Goal: Task Accomplishment & Management: Use online tool/utility

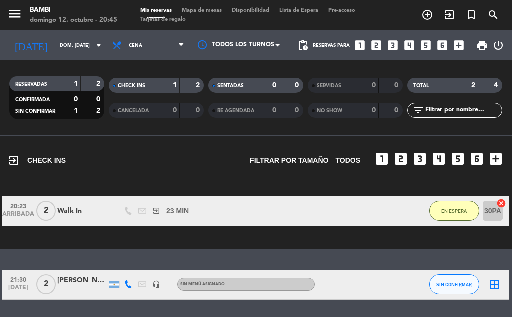
scroll to position [65, 0]
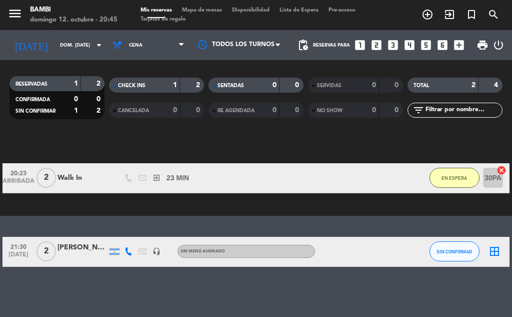
click at [491, 256] on icon "border_all" at bounding box center [495, 251] width 12 height 12
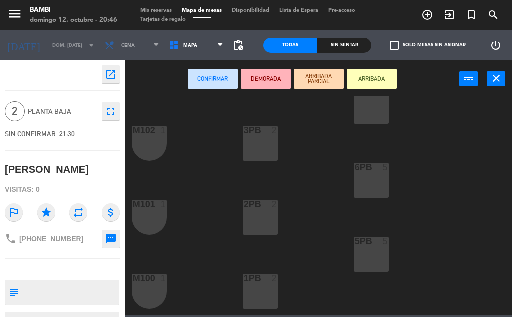
scroll to position [100, 0]
click at [369, 259] on div "5PB 5" at bounding box center [371, 253] width 35 height 35
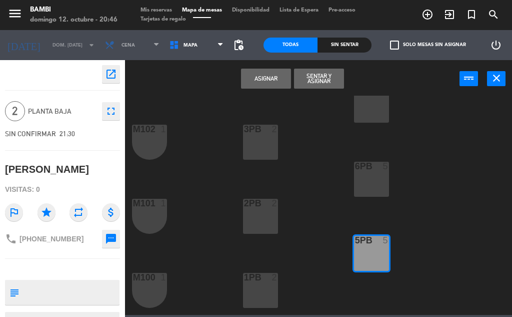
click at [261, 79] on button "Asignar" at bounding box center [266, 79] width 50 height 20
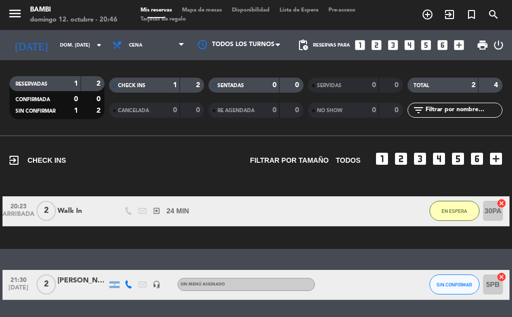
scroll to position [65, 0]
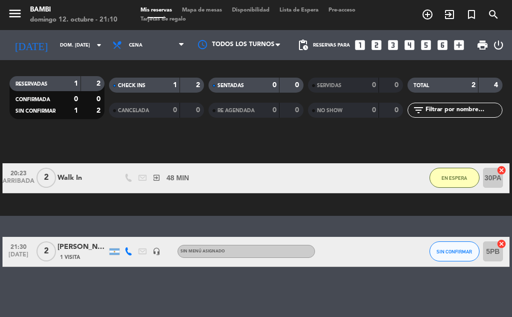
click at [108, 280] on div "No hay notas para este servicio. Haz clic para agregar una exit_to_app CHECK IN…" at bounding box center [256, 226] width 512 height 182
click at [449, 255] on button "SIN CONFIRMAR" at bounding box center [455, 251] width 50 height 20
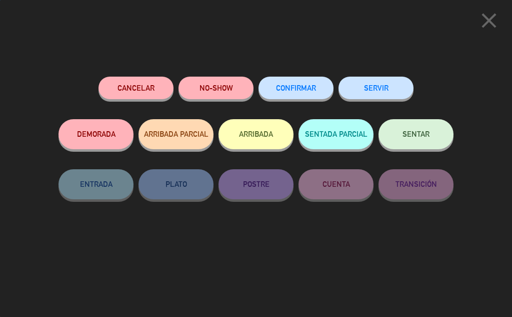
click at [255, 137] on button "ARRIBADA" at bounding box center [256, 134] width 75 height 30
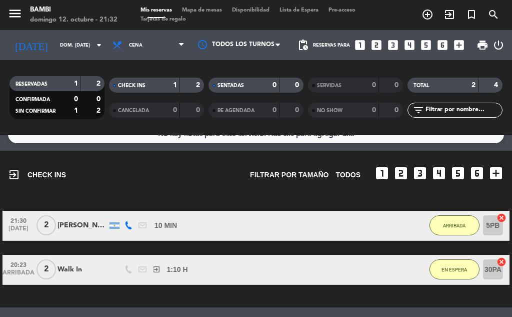
scroll to position [0, 0]
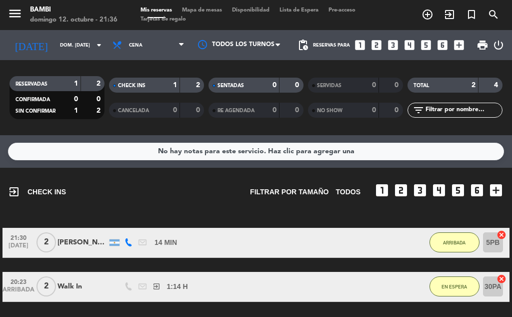
click at [221, 9] on span "Mapa de mesas" at bounding box center [202, 11] width 50 height 6
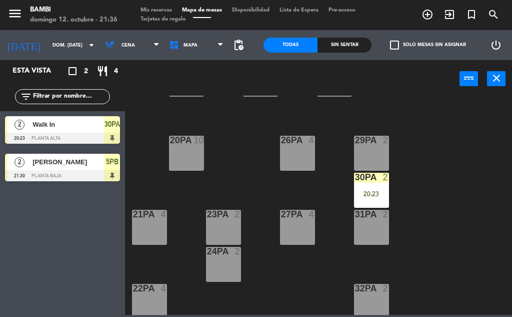
scroll to position [400, 0]
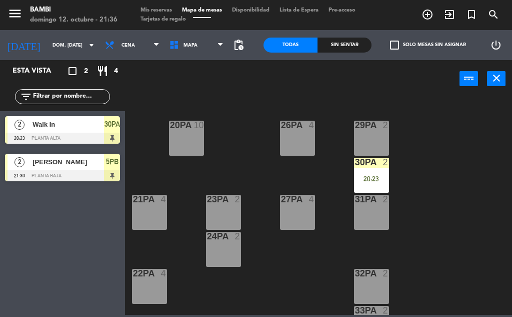
click at [234, 212] on div "23PA 2" at bounding box center [223, 212] width 35 height 35
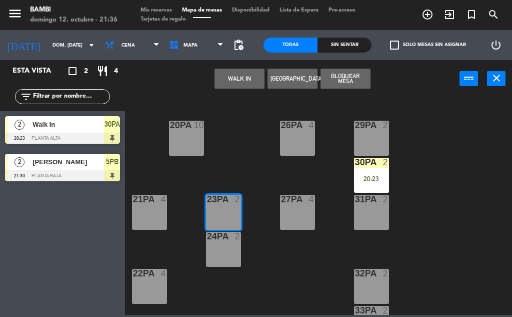
click at [246, 83] on button "WALK IN" at bounding box center [240, 79] width 50 height 20
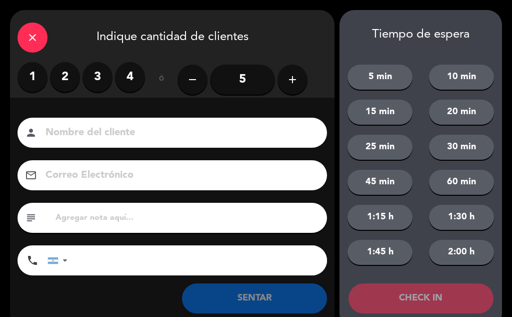
click at [50, 80] on label "2" at bounding box center [65, 77] width 30 height 30
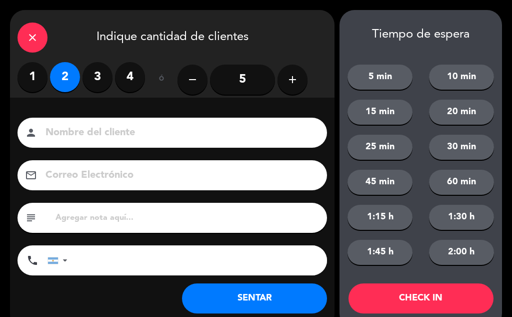
click at [64, 80] on label "2" at bounding box center [65, 77] width 30 height 30
click at [396, 295] on button "CHECK IN" at bounding box center [421, 298] width 145 height 30
